Goal: Information Seeking & Learning: Understand process/instructions

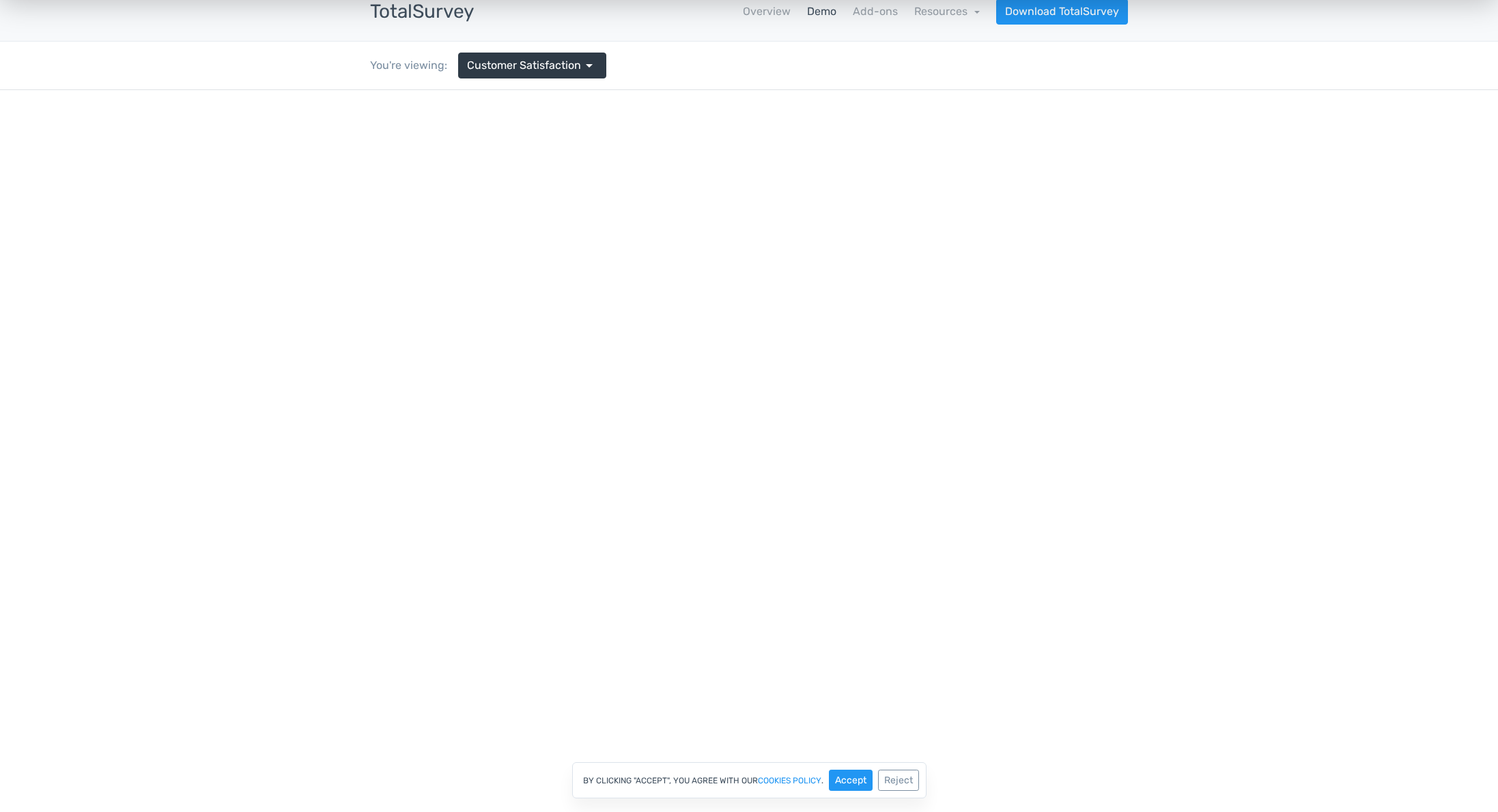
scroll to position [19, 0]
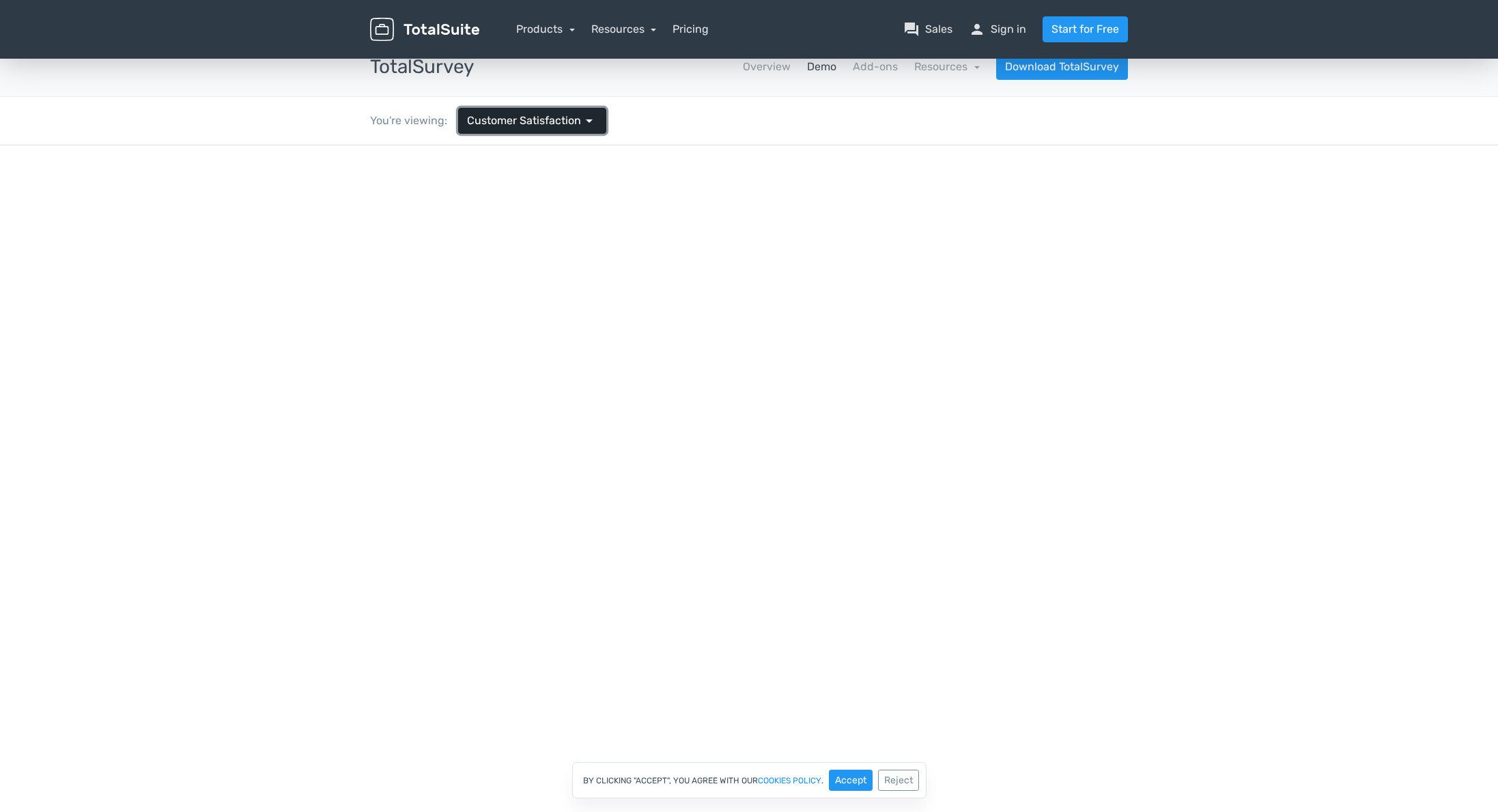
click at [551, 115] on span "Customer Satisfaction" at bounding box center [524, 121] width 114 height 16
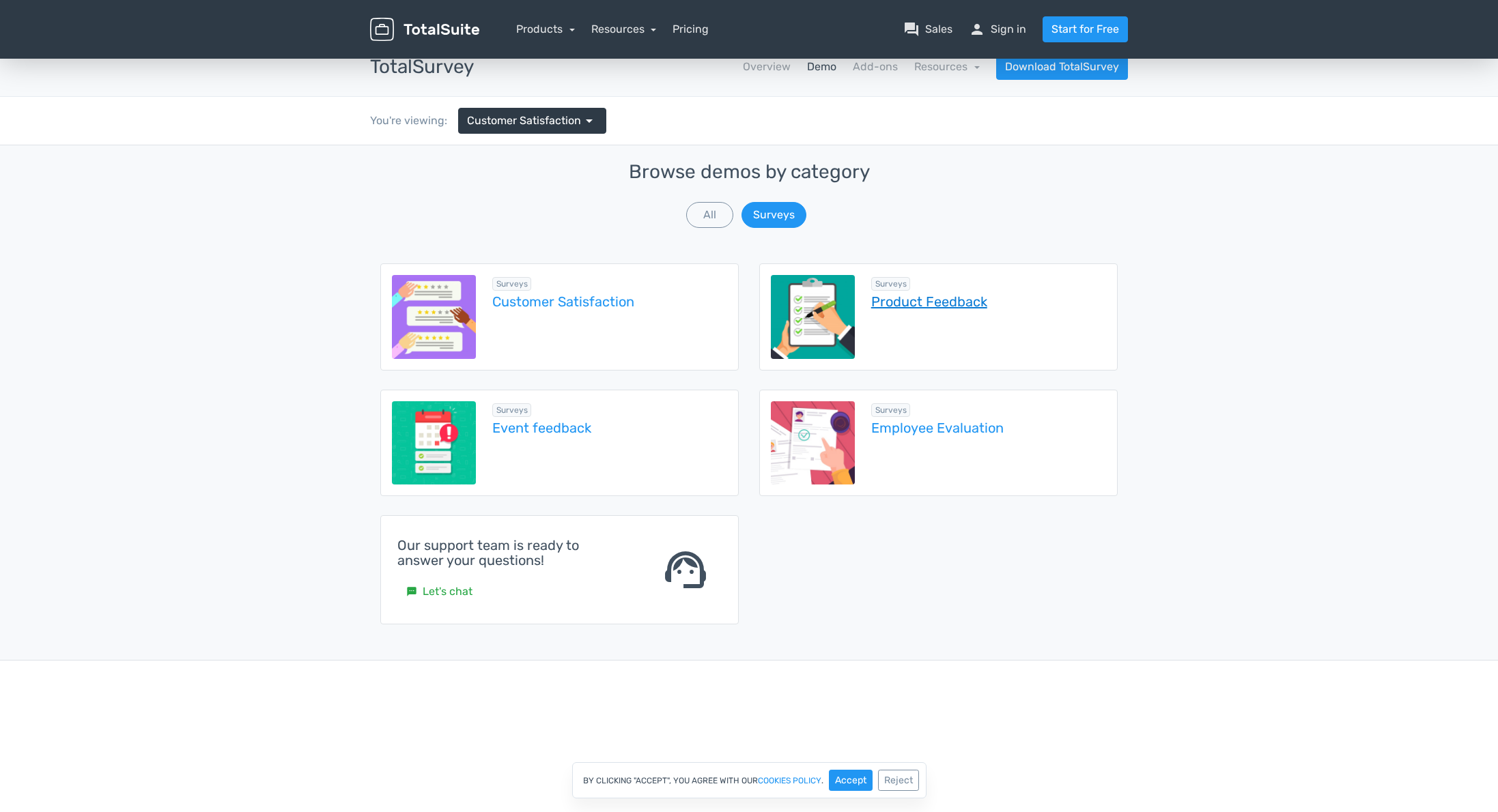
click at [925, 304] on link "Product Feedback" at bounding box center [988, 301] width 235 height 15
